Goal: Consume media (video, audio): Consume media (video, audio)

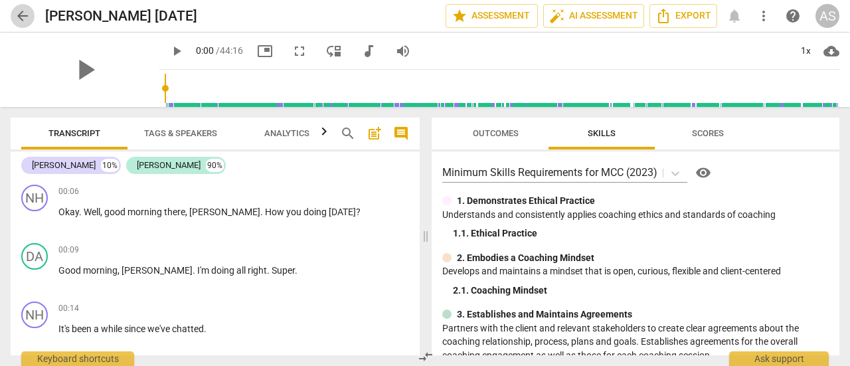
click at [25, 18] on span "arrow_back" at bounding box center [23, 16] width 16 height 16
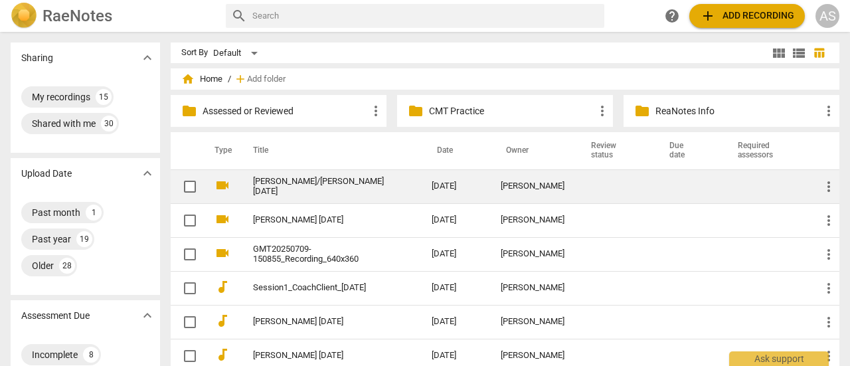
click at [301, 185] on link "[PERSON_NAME]/[PERSON_NAME] [DATE]" at bounding box center [318, 187] width 131 height 20
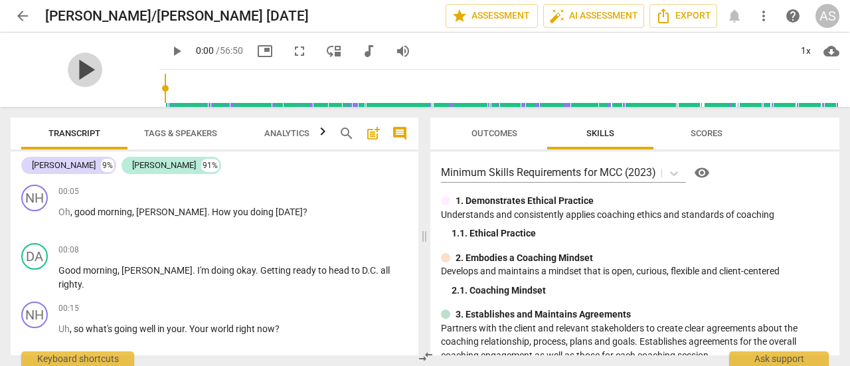
click at [72, 72] on span "play_arrow" at bounding box center [85, 69] width 35 height 35
click at [810, 52] on div "1x" at bounding box center [805, 51] width 25 height 21
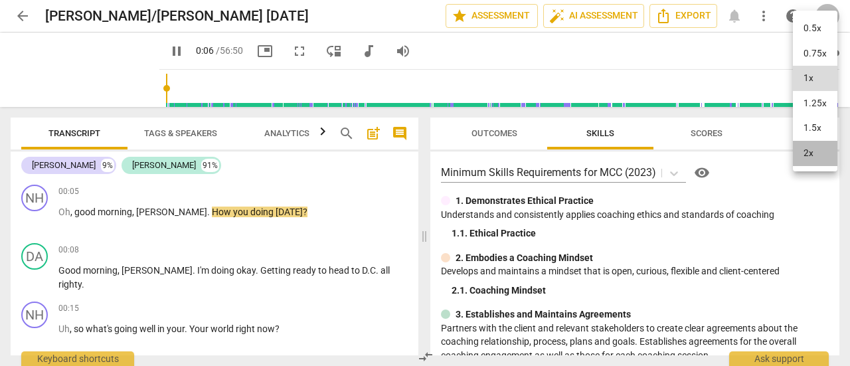
click at [814, 154] on li "2x" at bounding box center [815, 153] width 44 height 25
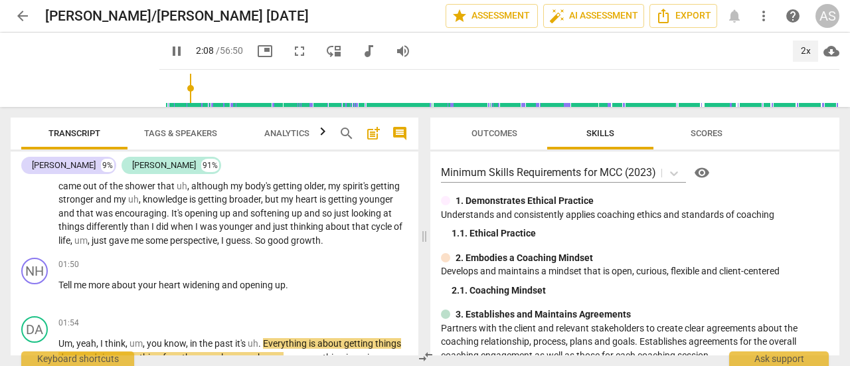
scroll to position [572, 0]
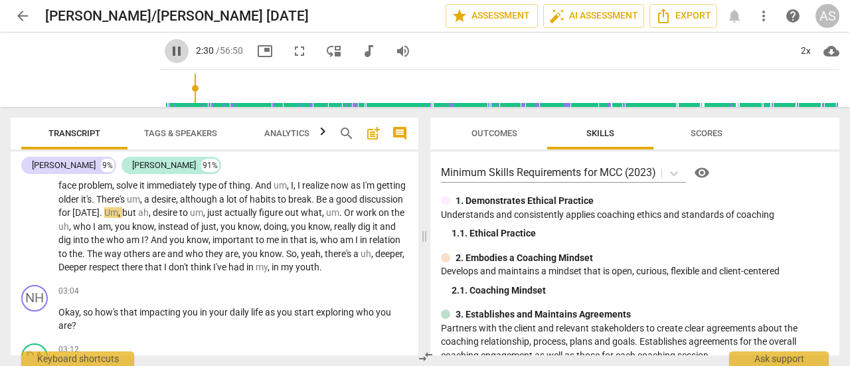
click at [169, 51] on span "pause" at bounding box center [177, 51] width 16 height 16
click at [169, 50] on span "play_arrow" at bounding box center [177, 51] width 16 height 16
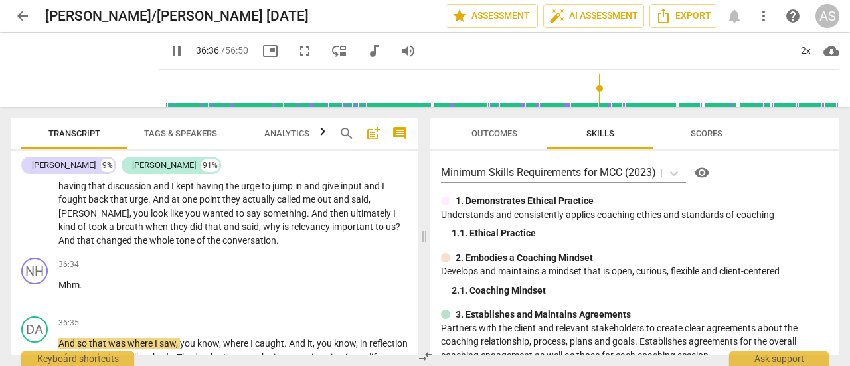
scroll to position [7845, 0]
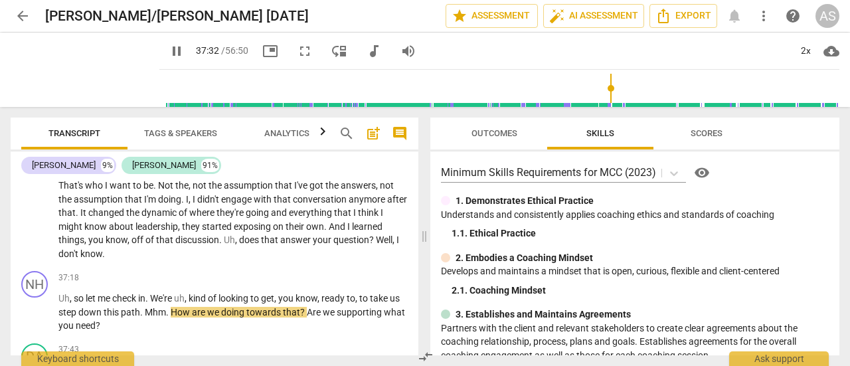
click at [169, 50] on span "pause" at bounding box center [177, 51] width 16 height 16
click at [169, 51] on span "play_arrow" at bounding box center [177, 51] width 16 height 16
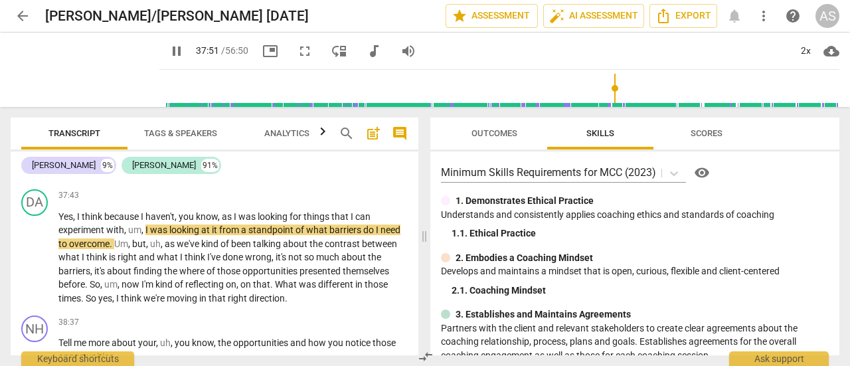
scroll to position [7997, 0]
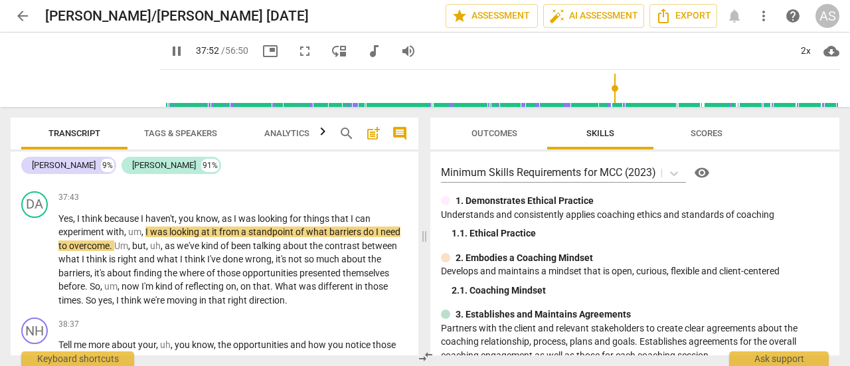
click at [169, 53] on span "pause" at bounding box center [177, 51] width 16 height 16
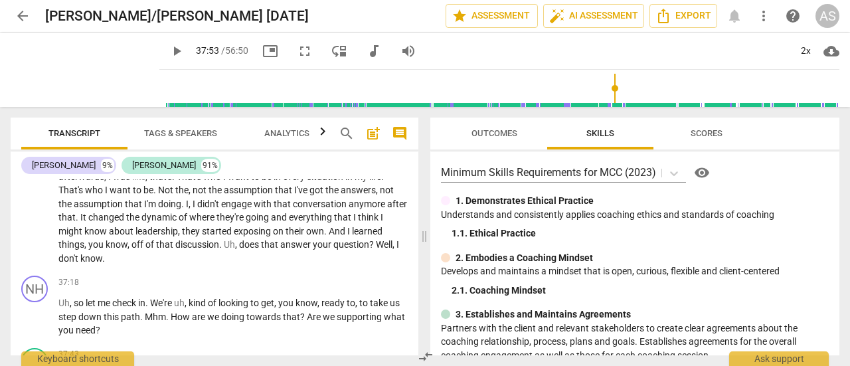
scroll to position [7841, 0]
click at [35, 325] on span "play_arrow" at bounding box center [35, 317] width 16 height 16
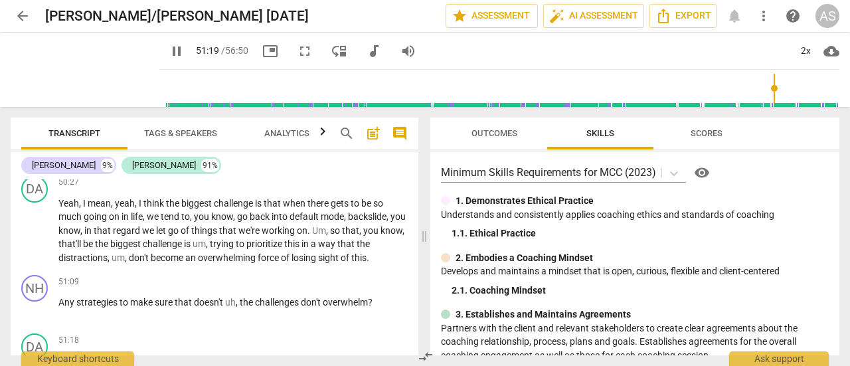
scroll to position [9720, 0]
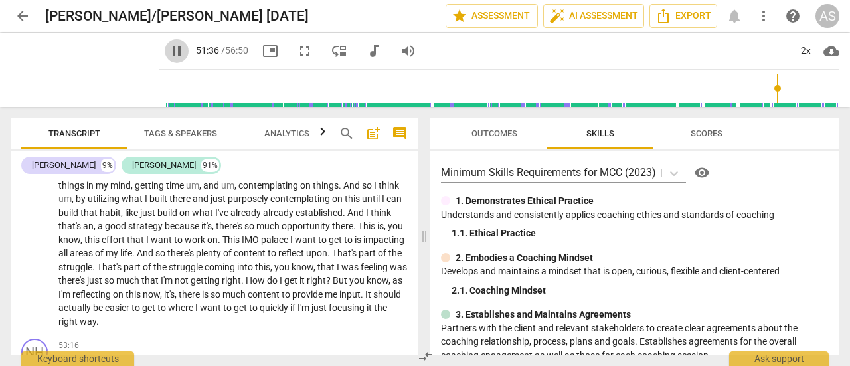
click at [169, 50] on span "pause" at bounding box center [177, 51] width 16 height 16
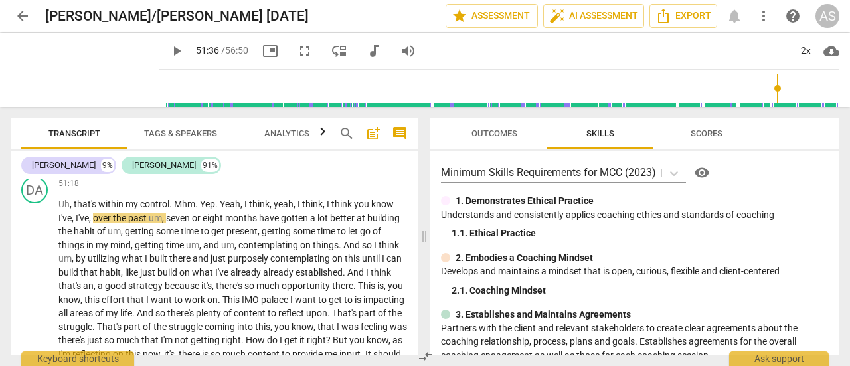
scroll to position [9664, 0]
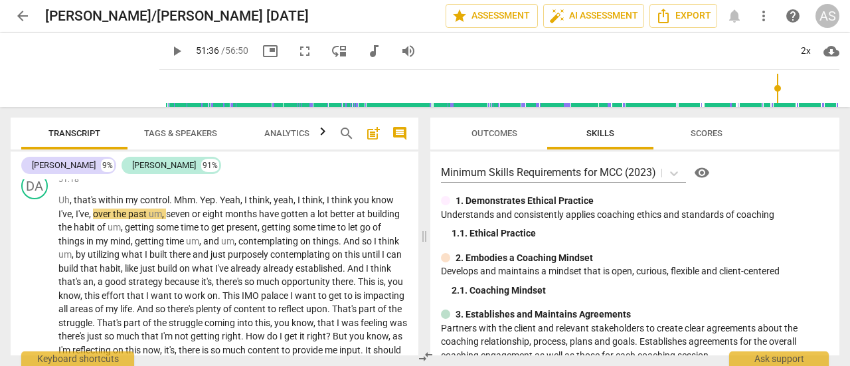
click at [169, 55] on span "play_arrow" at bounding box center [177, 51] width 16 height 16
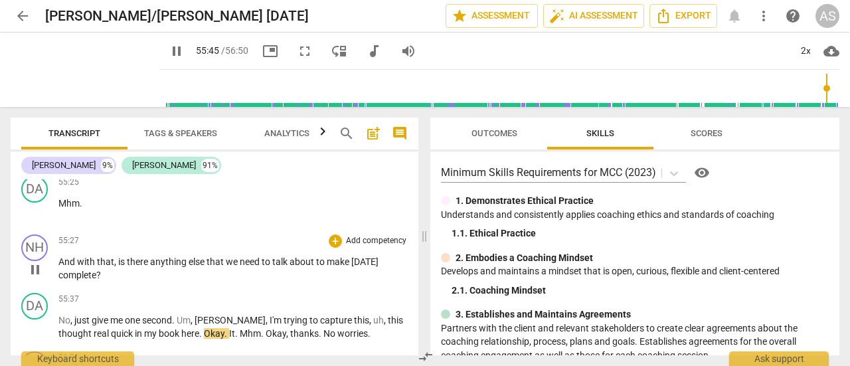
scroll to position [10369, 0]
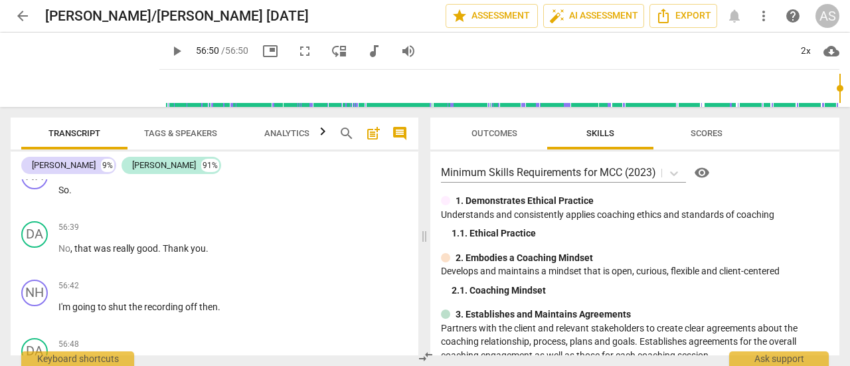
type input "3410"
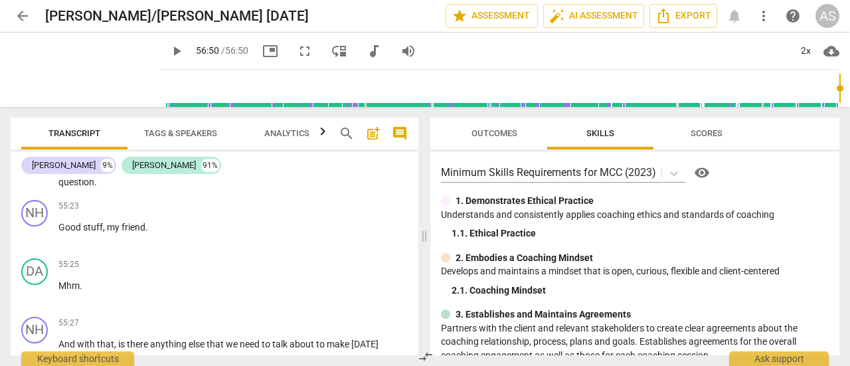
scroll to position [10097, 0]
click at [23, 16] on span "arrow_back" at bounding box center [23, 16] width 16 height 16
